Goal: Task Accomplishment & Management: Manage account settings

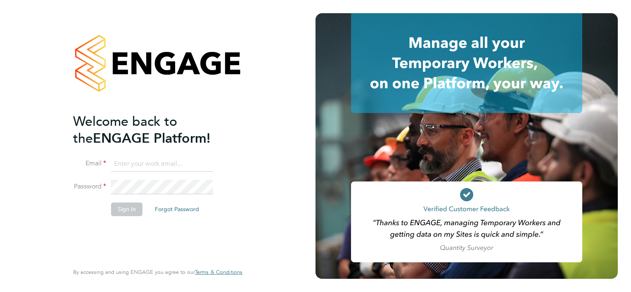
click at [163, 162] on input at bounding box center [162, 164] width 102 height 15
type input "[PERSON_NAME][EMAIL_ADDRESS][PERSON_NAME][DOMAIN_NAME]"
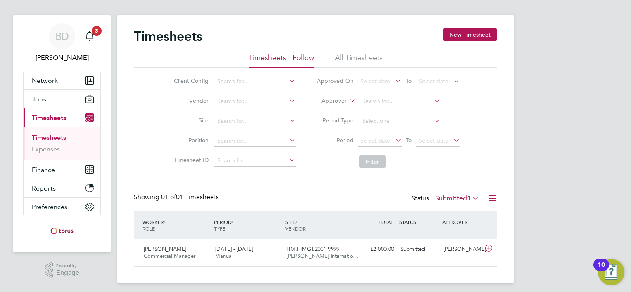
scroll to position [12, 0]
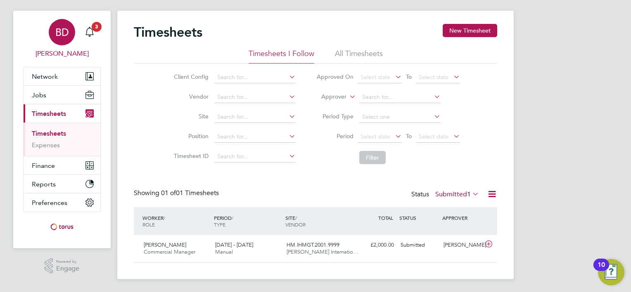
drag, startPoint x: 94, startPoint y: 35, endPoint x: 100, endPoint y: 38, distance: 6.9
click at [94, 35] on icon "Main navigation" at bounding box center [90, 32] width 10 height 10
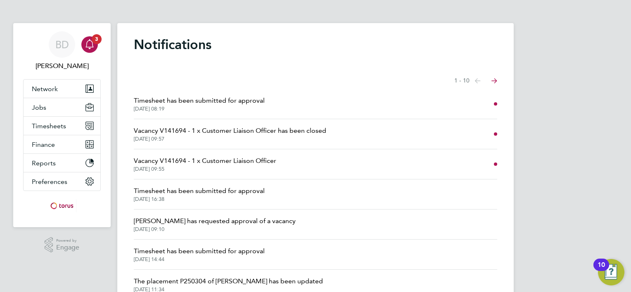
click at [199, 107] on span "[DATE] 08:19" at bounding box center [199, 109] width 131 height 7
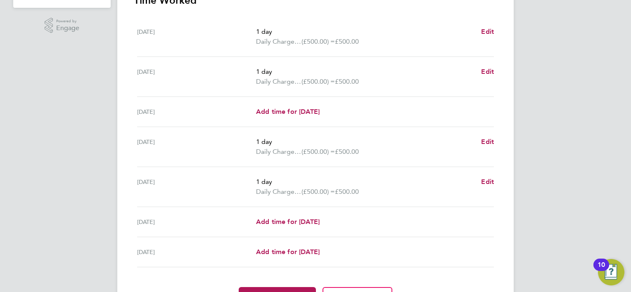
scroll to position [300, 0]
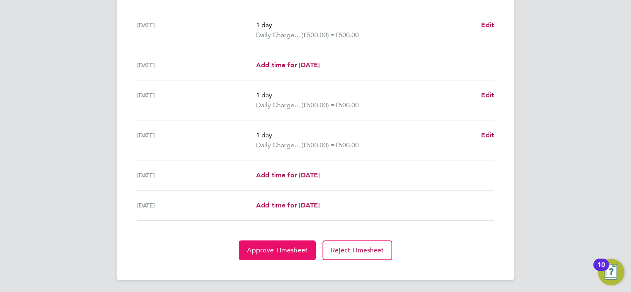
click at [274, 252] on span "Approve Timesheet" at bounding box center [277, 251] width 61 height 8
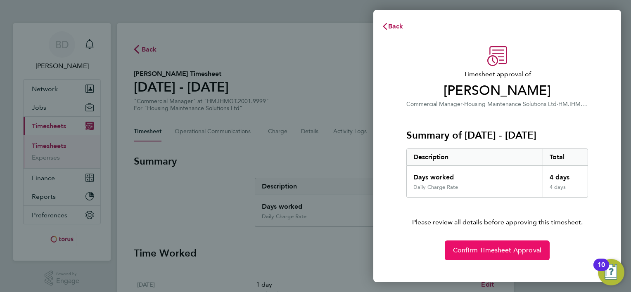
click at [474, 248] on span "Confirm Timesheet Approval" at bounding box center [497, 251] width 88 height 8
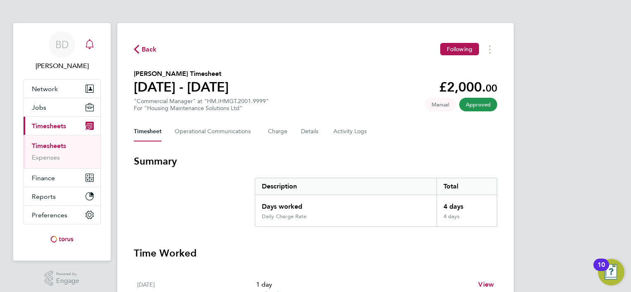
click at [93, 48] on icon "Main navigation" at bounding box center [90, 44] width 10 height 10
